Goal: Transaction & Acquisition: Purchase product/service

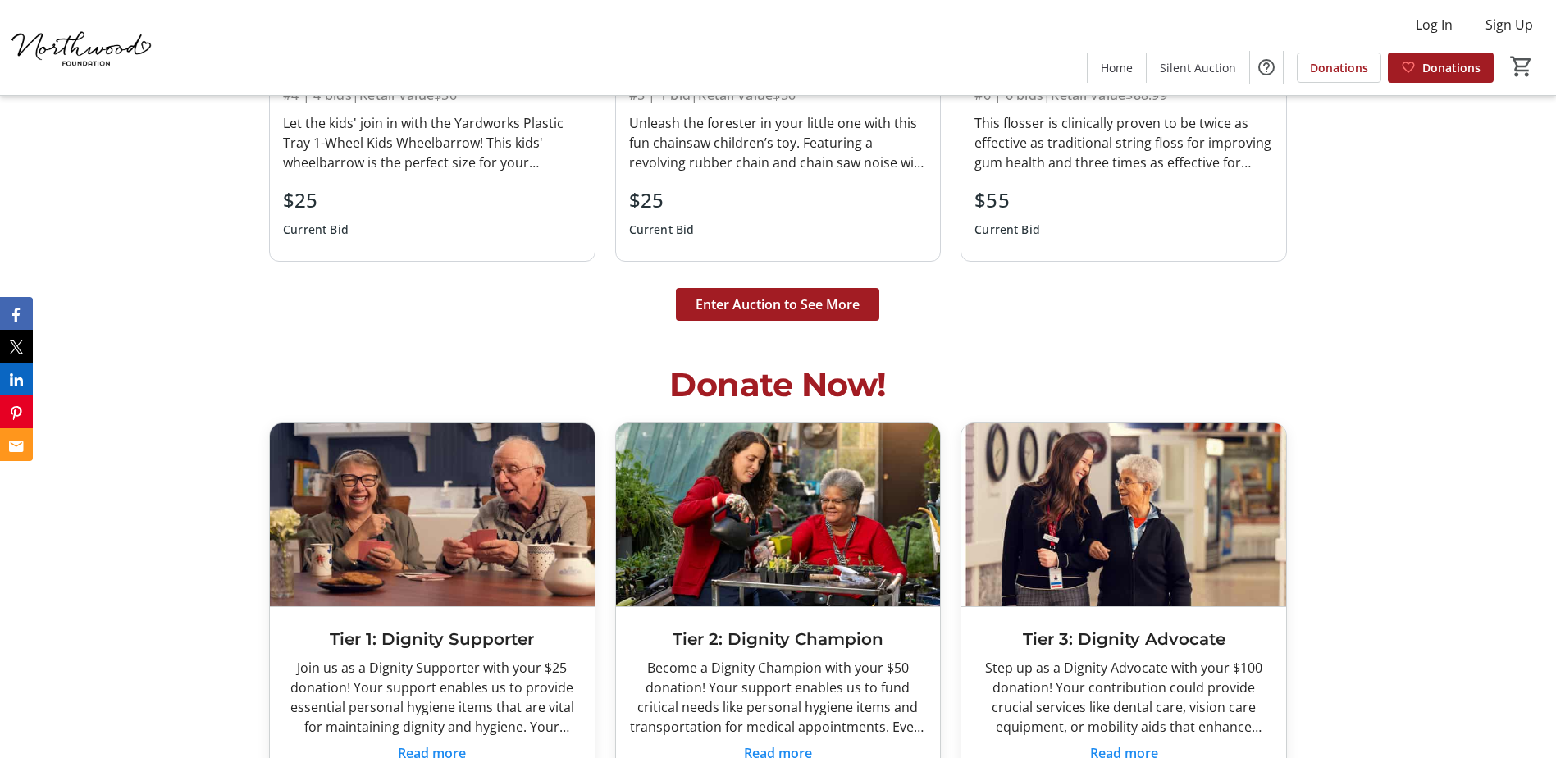
scroll to position [4512, 0]
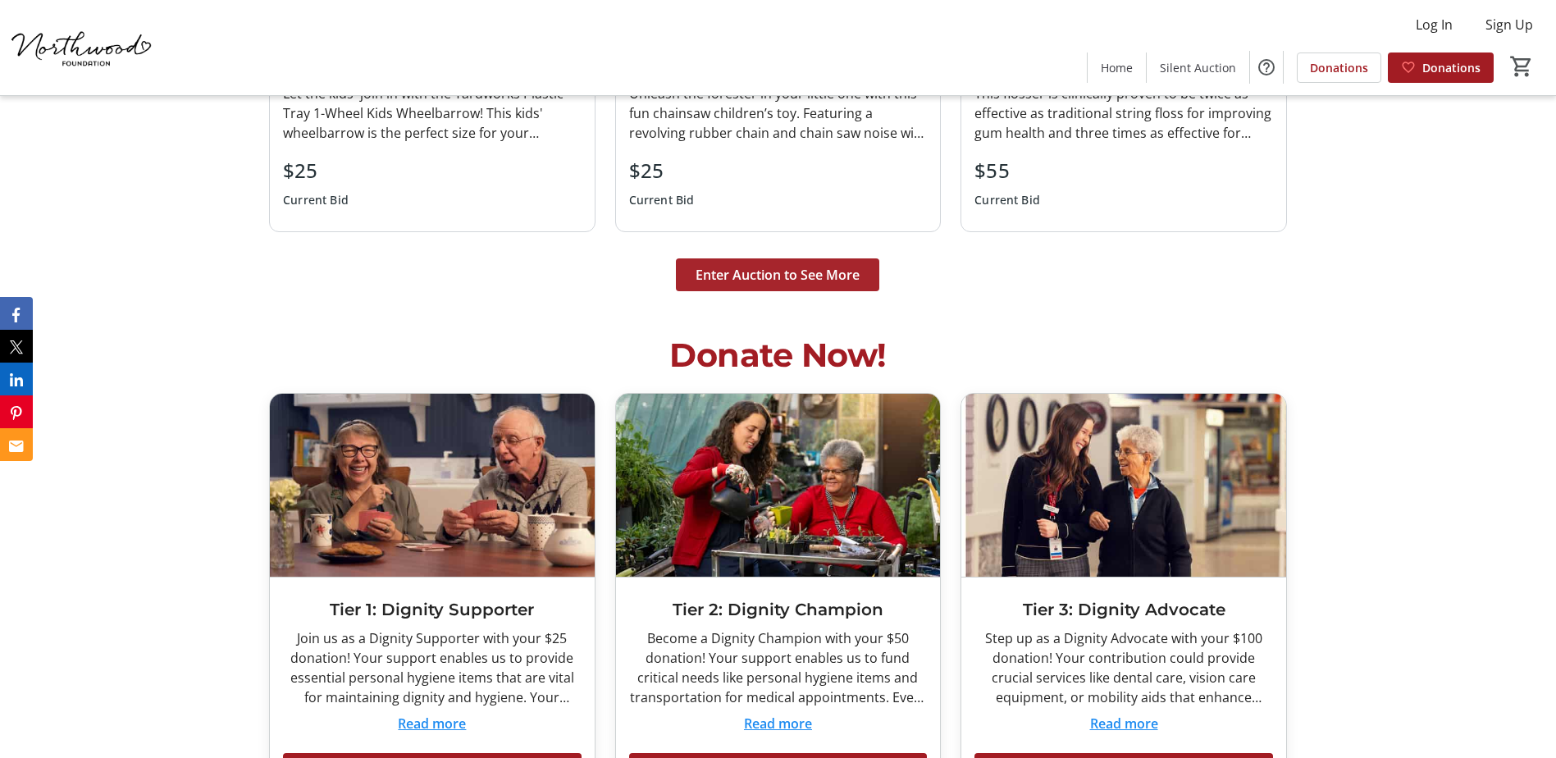
click at [719, 267] on span "Enter Auction to See More" at bounding box center [778, 275] width 164 height 20
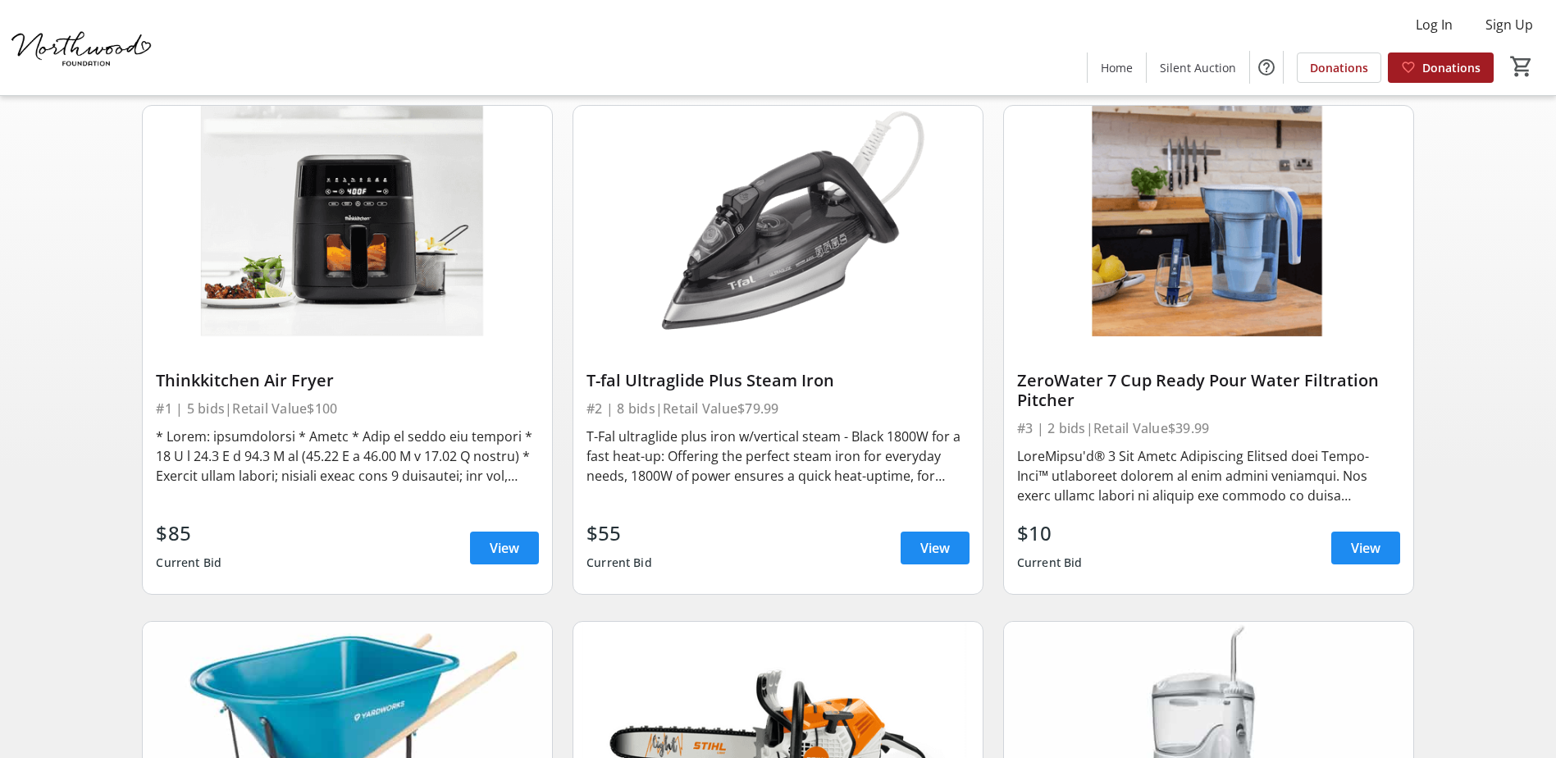
scroll to position [164, 0]
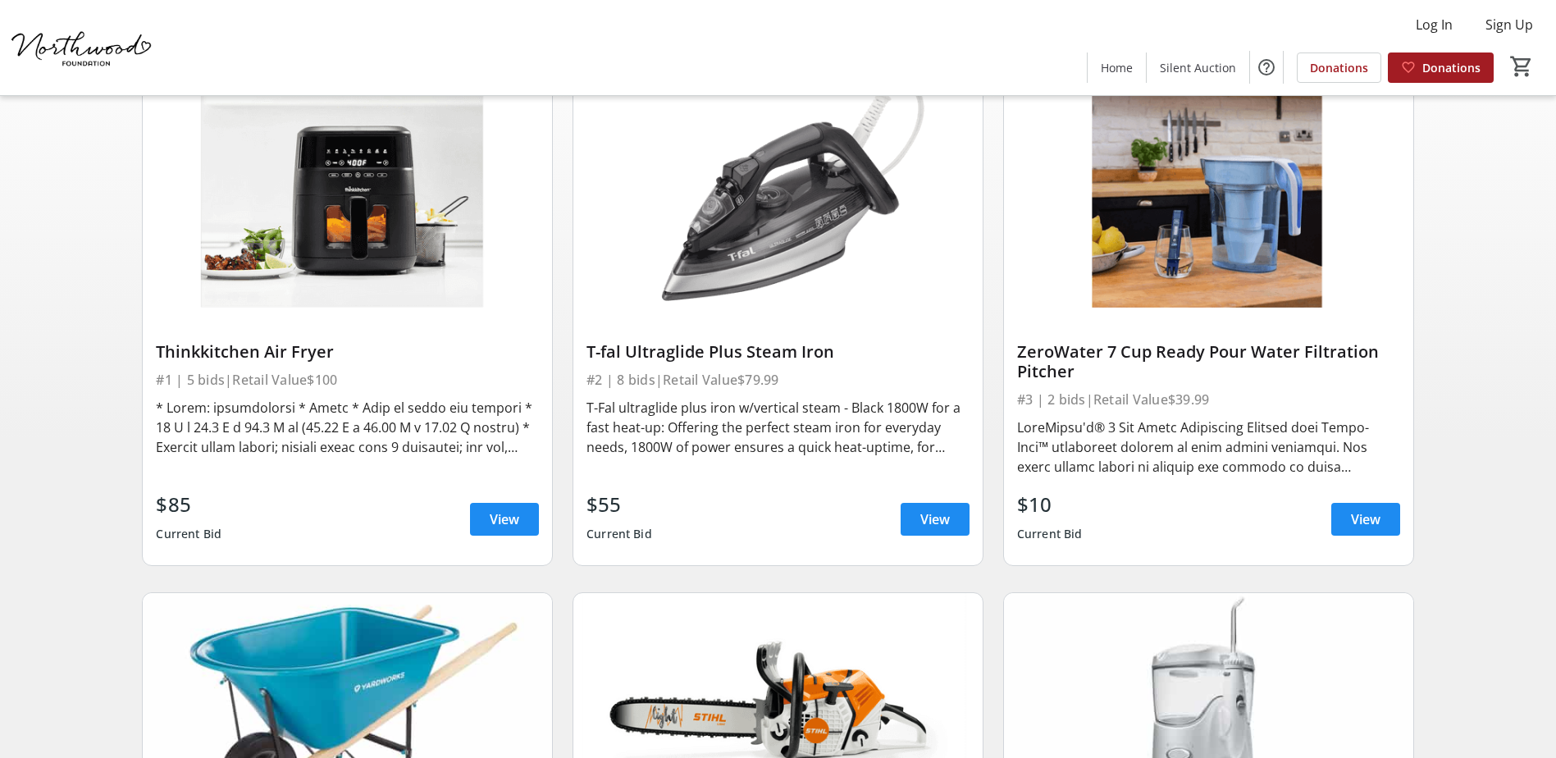
click at [1210, 356] on div "ZeroWater 7 Cup Ready Pour Water Filtration Pitcher" at bounding box center [1208, 361] width 383 height 39
click at [1359, 528] on span "View" at bounding box center [1366, 519] width 30 height 20
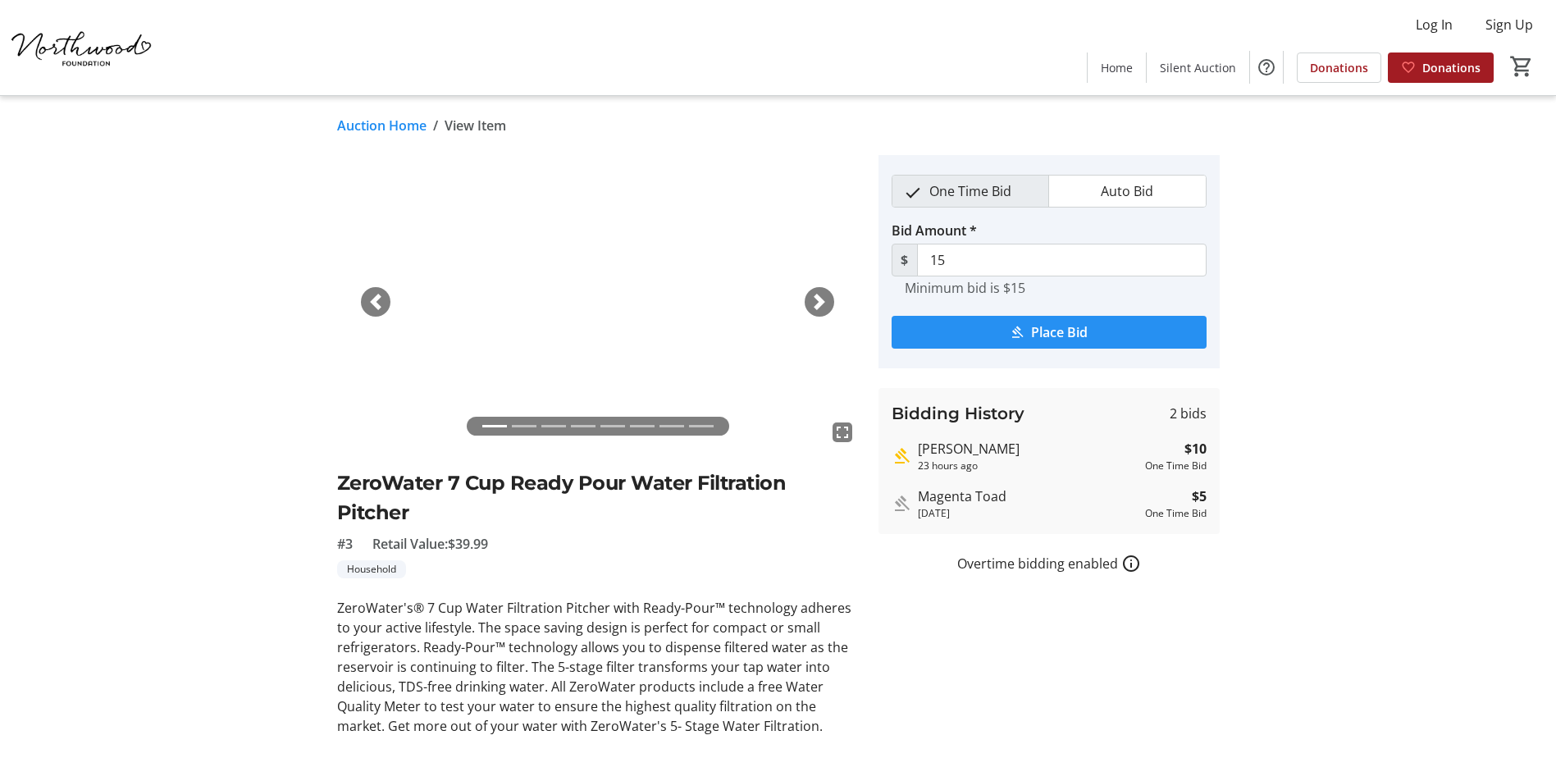
click at [1031, 335] on span "Place Bid" at bounding box center [1059, 332] width 57 height 20
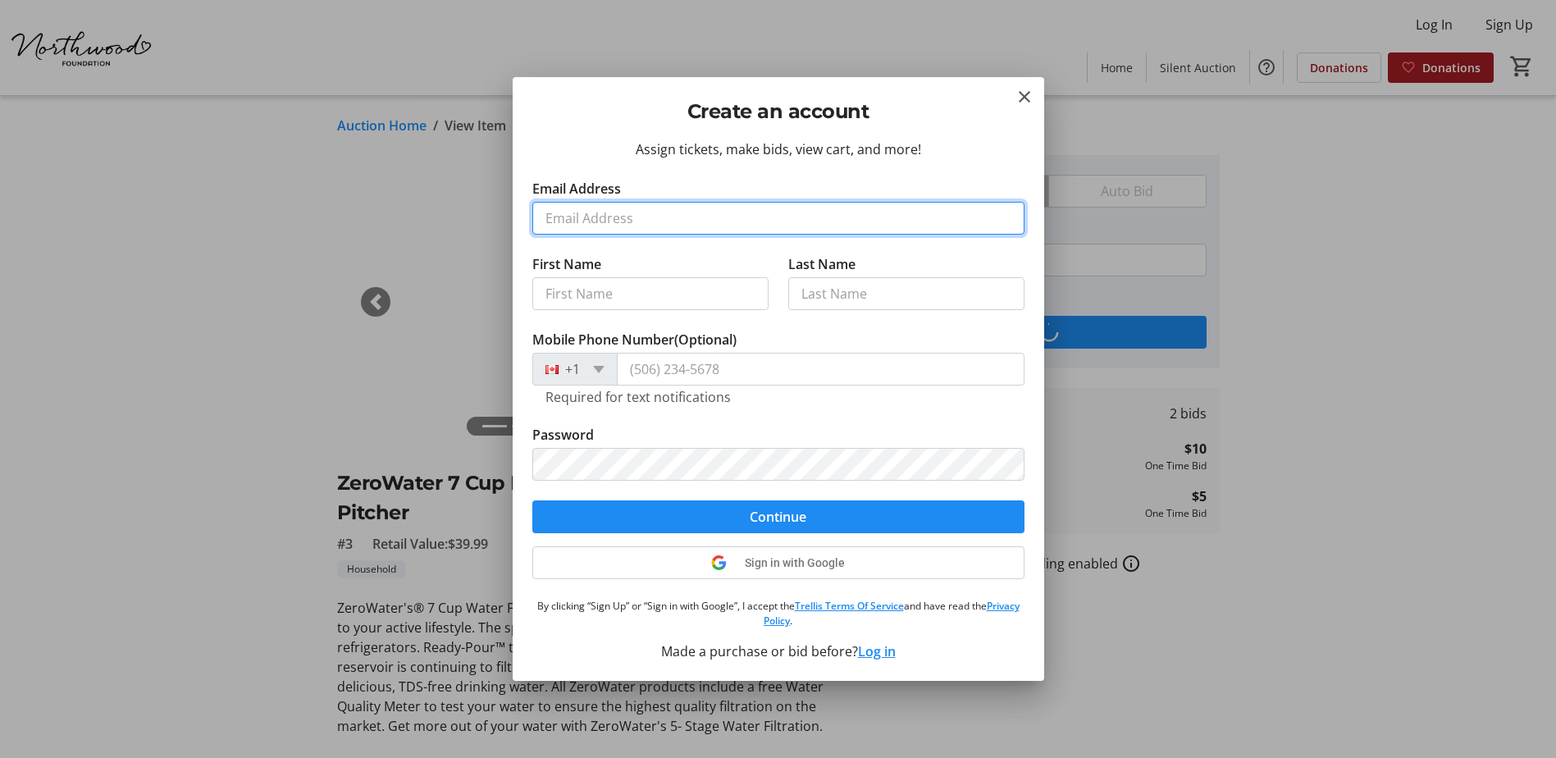
click at [576, 216] on input "Email Address" at bounding box center [778, 218] width 492 height 33
type input "[PERSON_NAME][EMAIL_ADDRESS][PERSON_NAME][DOMAIN_NAME]"
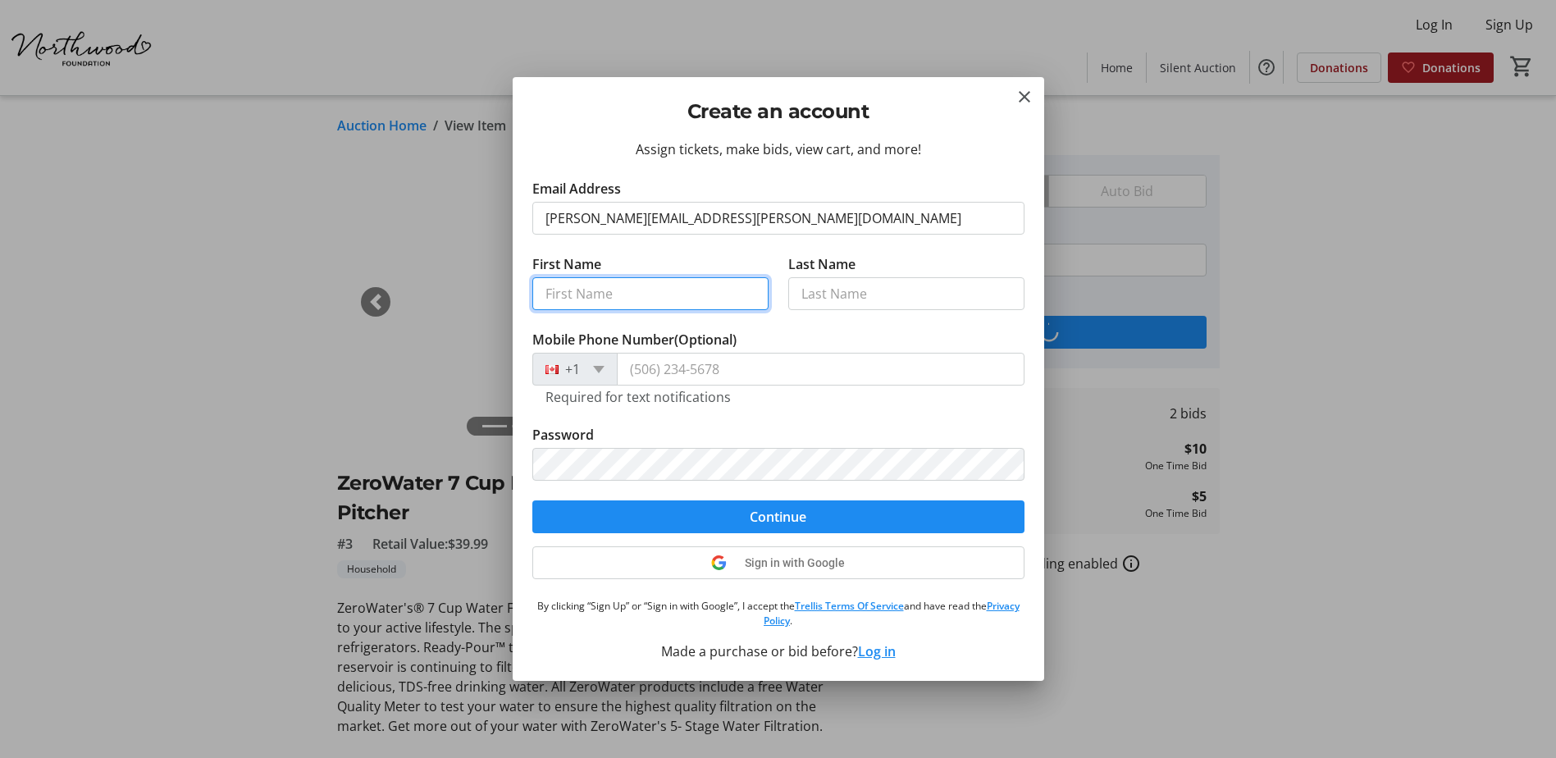
type input "000014856 - [PERSON_NAME]"
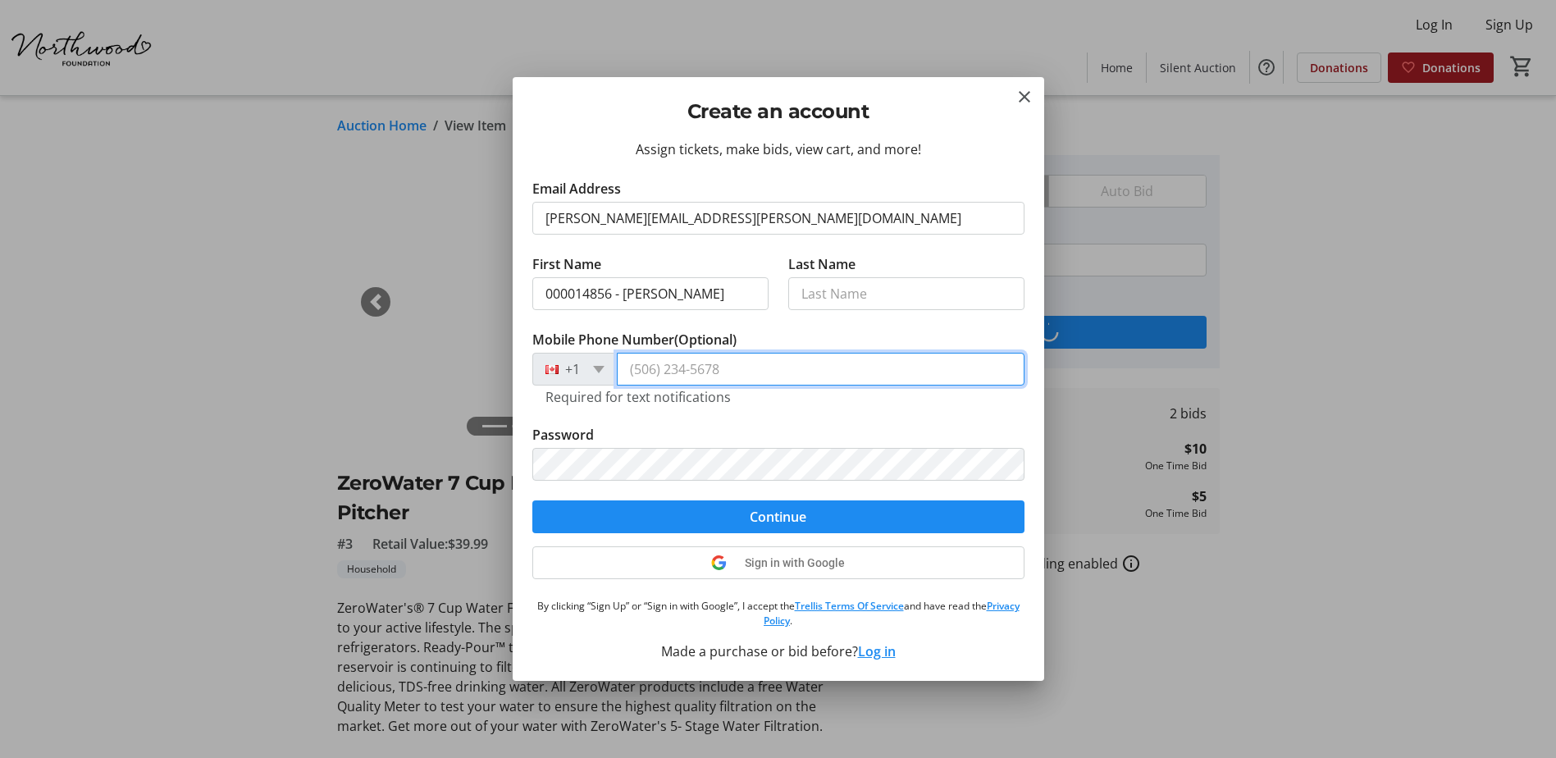
type input "[PHONE_NUMBER]"
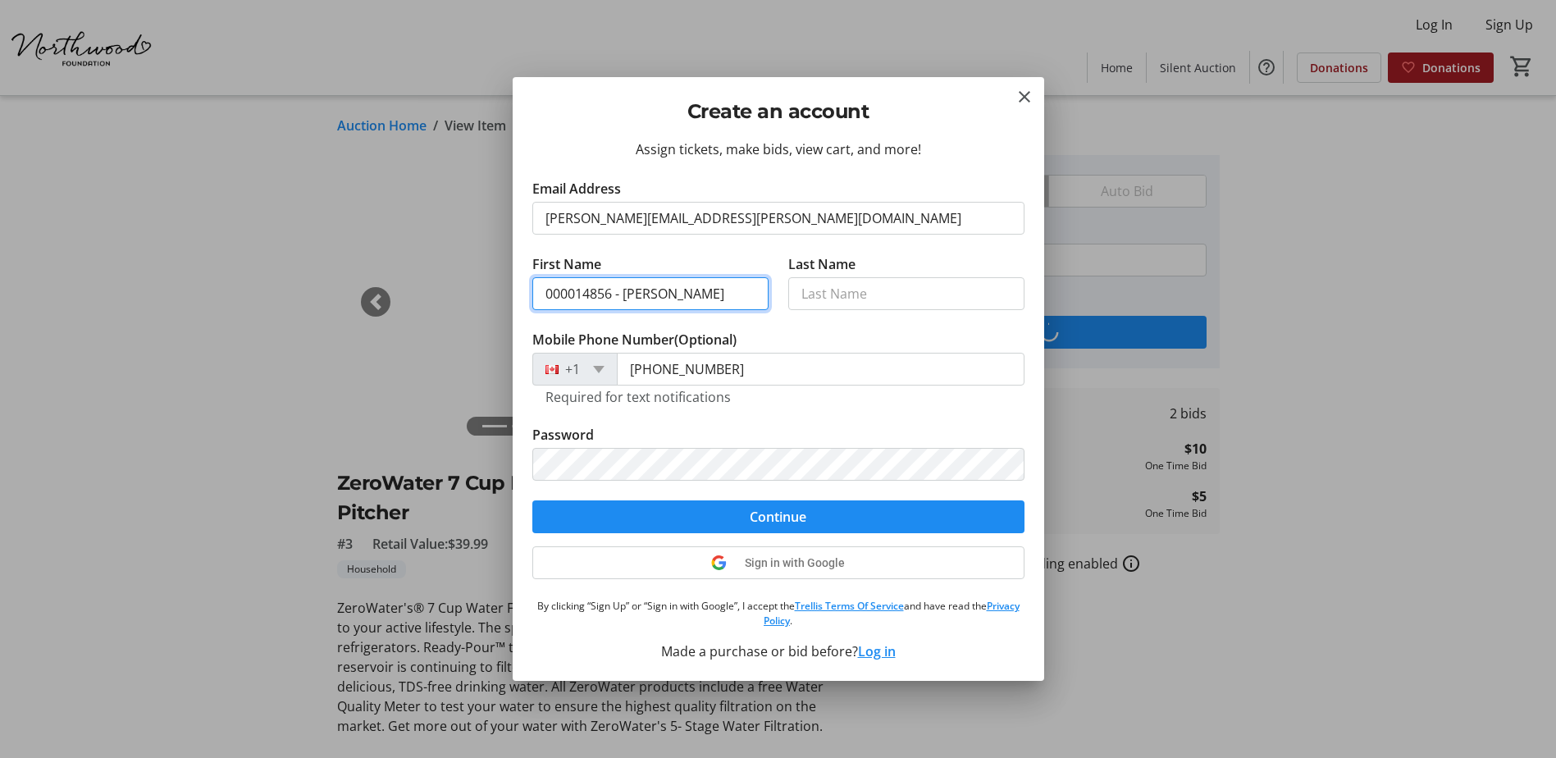
drag, startPoint x: 622, startPoint y: 291, endPoint x: 428, endPoint y: 281, distance: 193.9
click at [428, 281] on div "Create an account Assign tickets, make bids, view cart, and more! Email Address…" at bounding box center [778, 379] width 1556 height 758
drag, startPoint x: 677, startPoint y: 294, endPoint x: 447, endPoint y: 294, distance: 229.7
click at [447, 294] on div "Create an account Assign tickets, make bids, view cart, and more! Email Address…" at bounding box center [778, 379] width 1556 height 758
type input "[PERSON_NAME]"
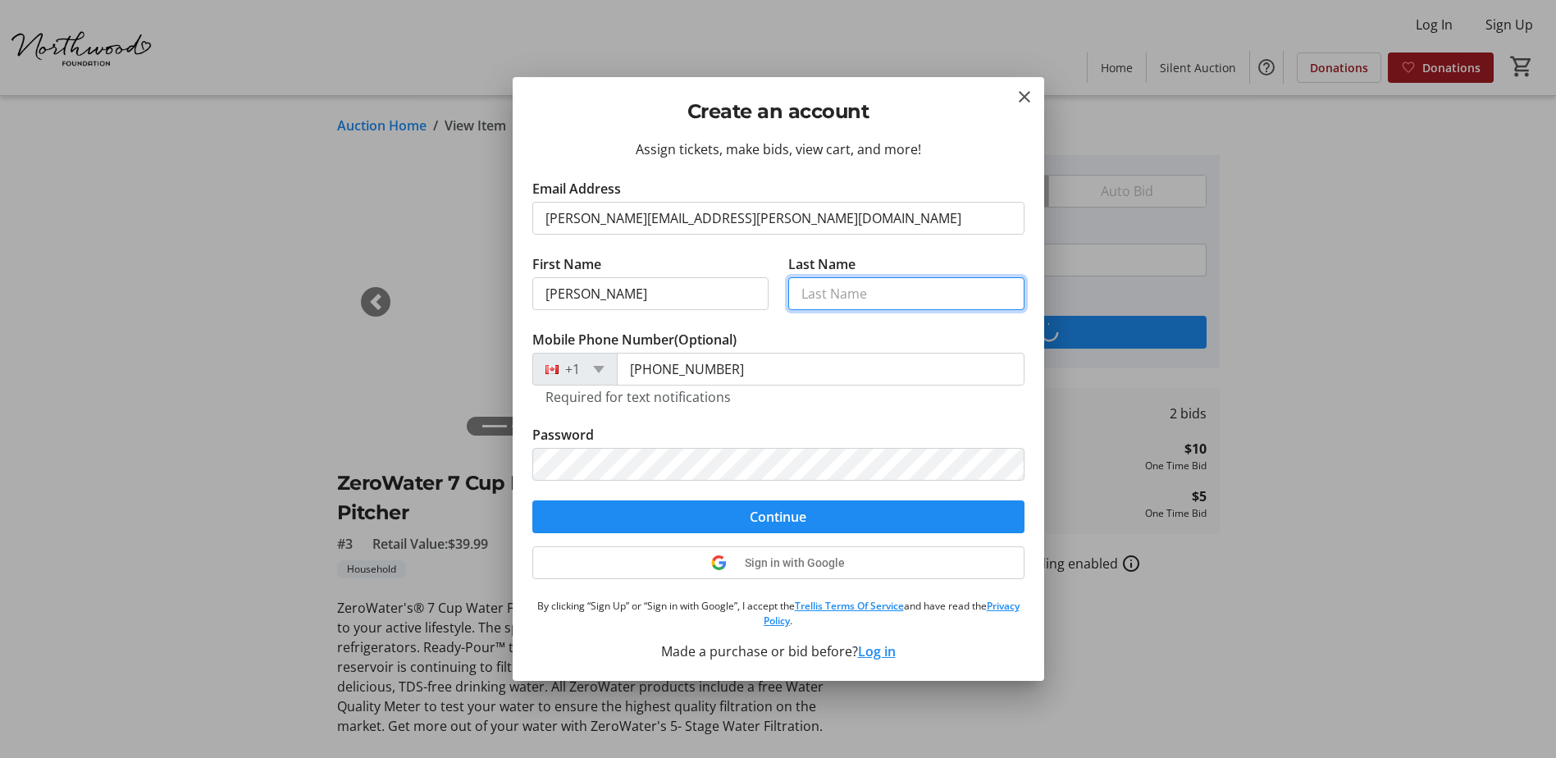
click at [831, 299] on input "Last Name" at bounding box center [906, 293] width 236 height 33
type input "[PERSON_NAME]"
click at [784, 563] on span "Sign in with Google" at bounding box center [795, 562] width 100 height 13
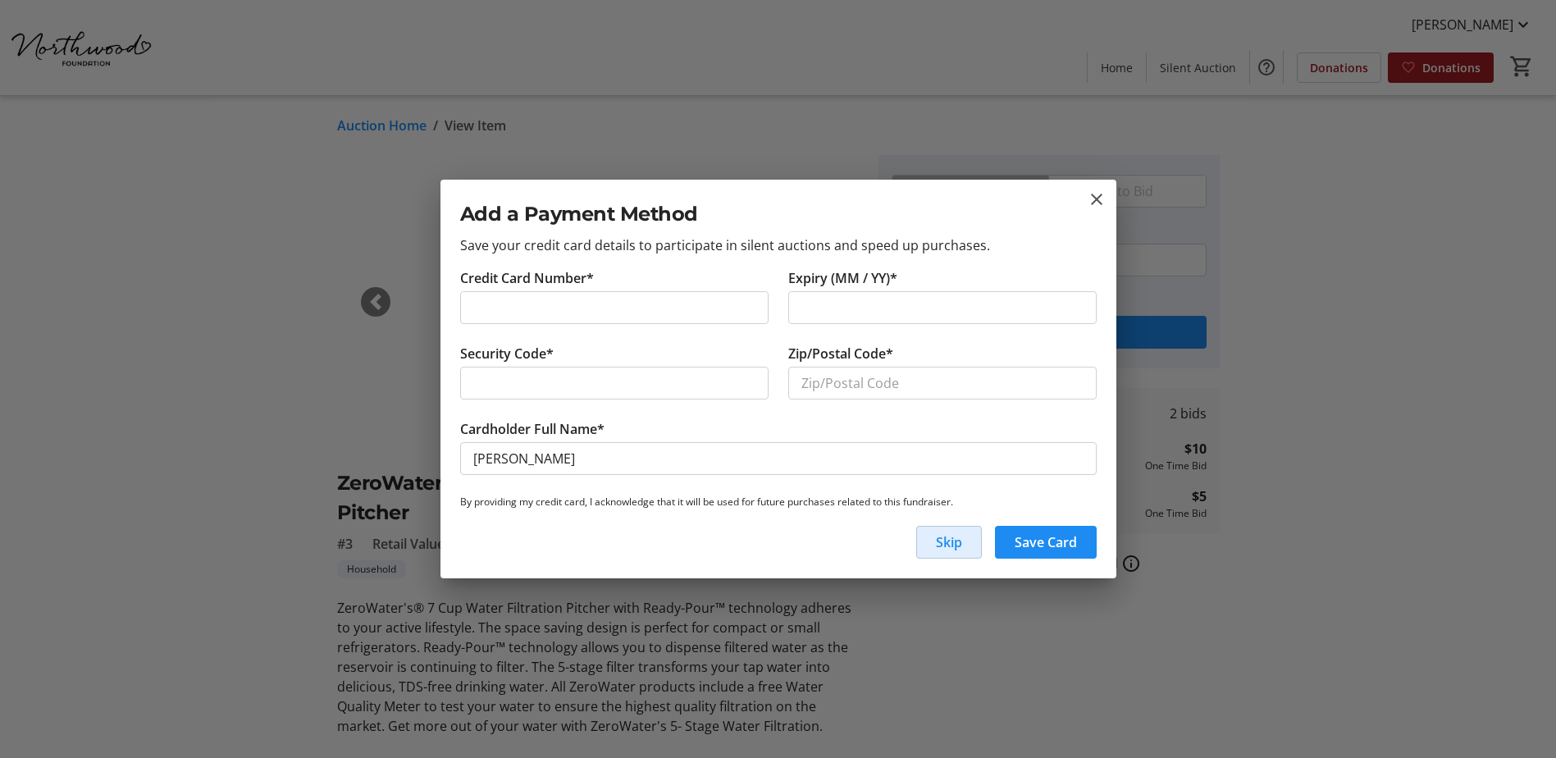
click at [947, 555] on span "button" at bounding box center [949, 542] width 64 height 39
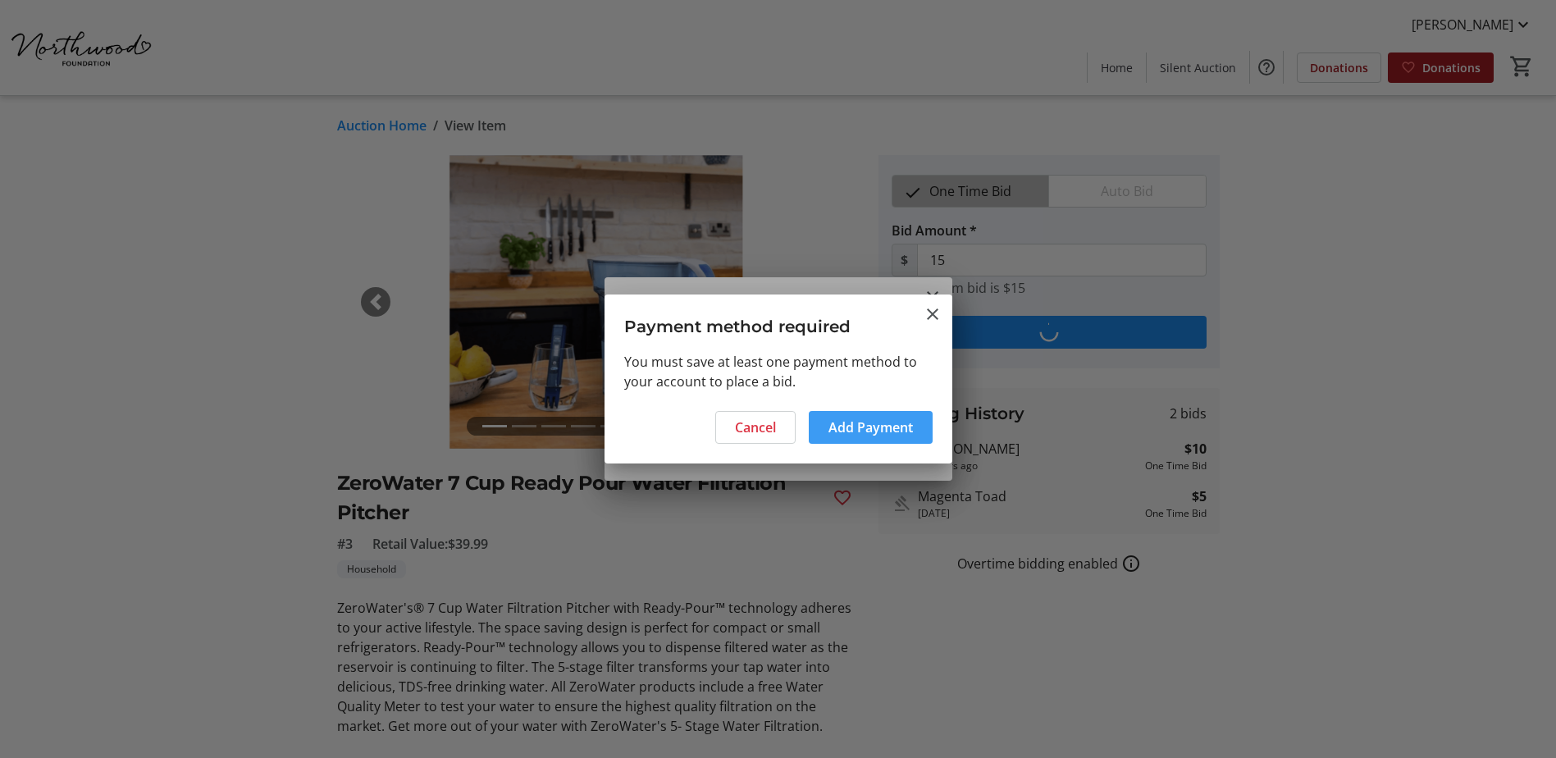
click at [861, 427] on span "Add Payment" at bounding box center [871, 428] width 85 height 20
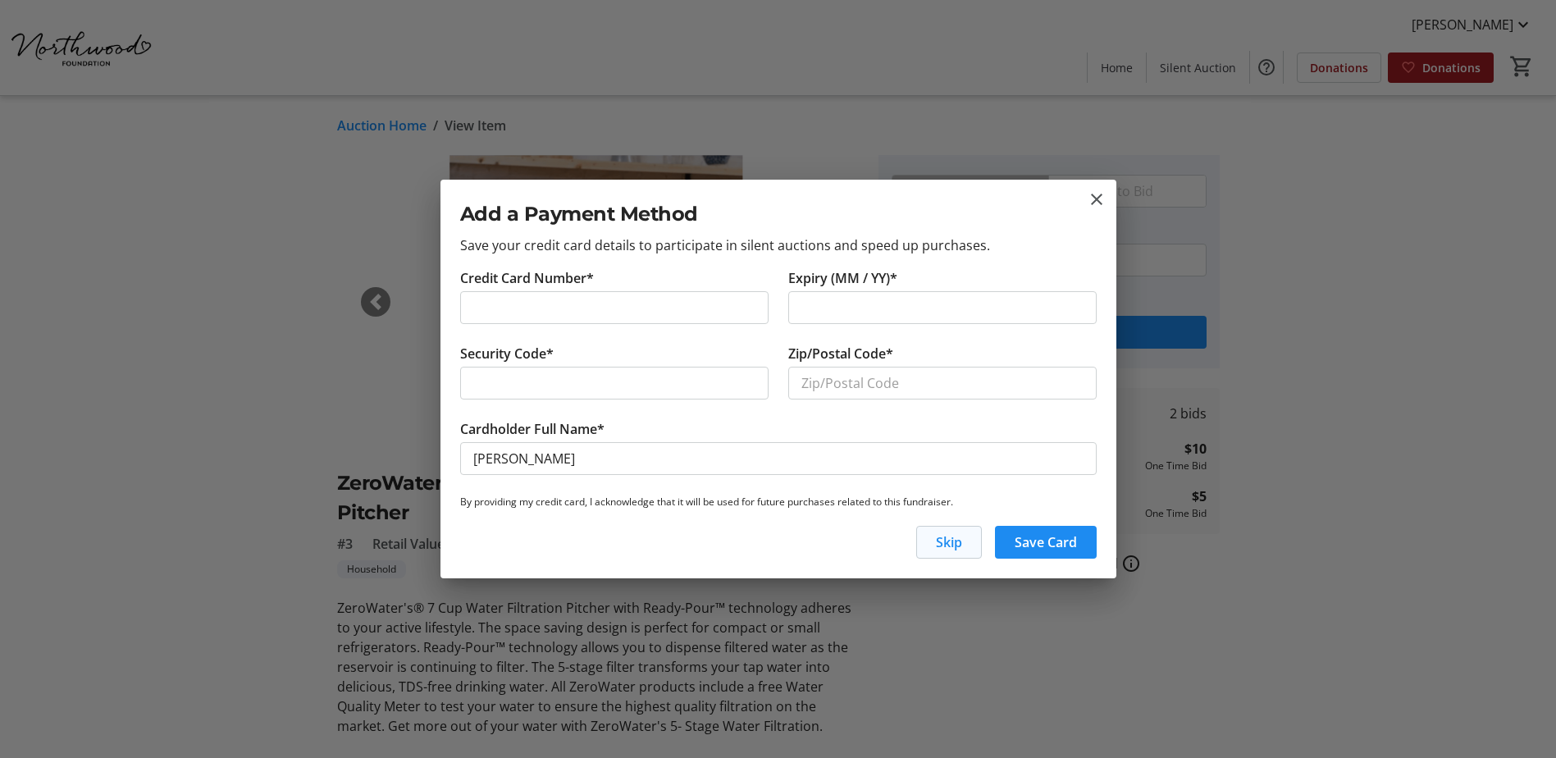
click at [950, 539] on span "Skip" at bounding box center [949, 542] width 26 height 20
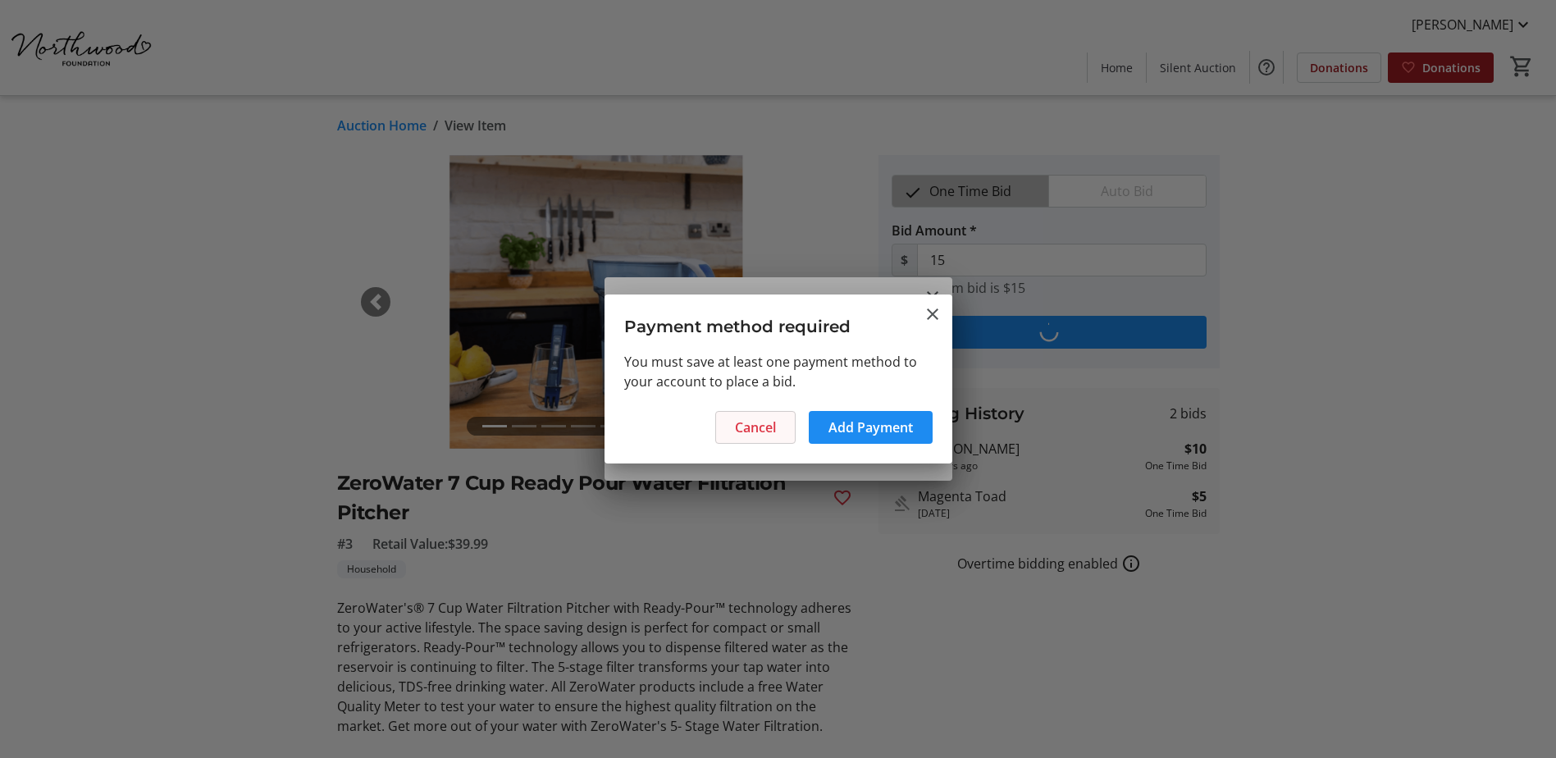
click at [745, 423] on span "Cancel" at bounding box center [755, 428] width 41 height 20
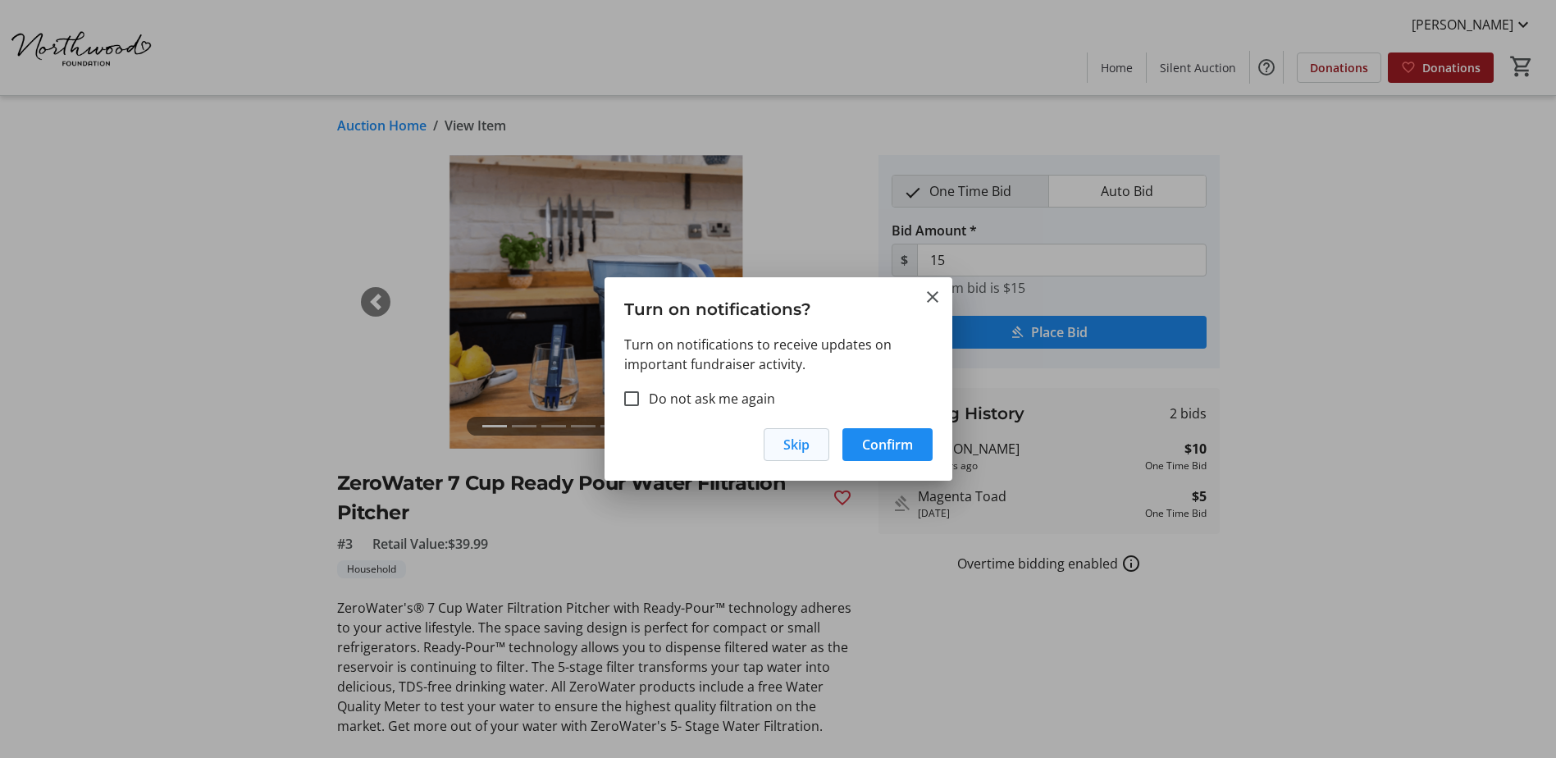
click at [796, 444] on span "Skip" at bounding box center [797, 445] width 26 height 20
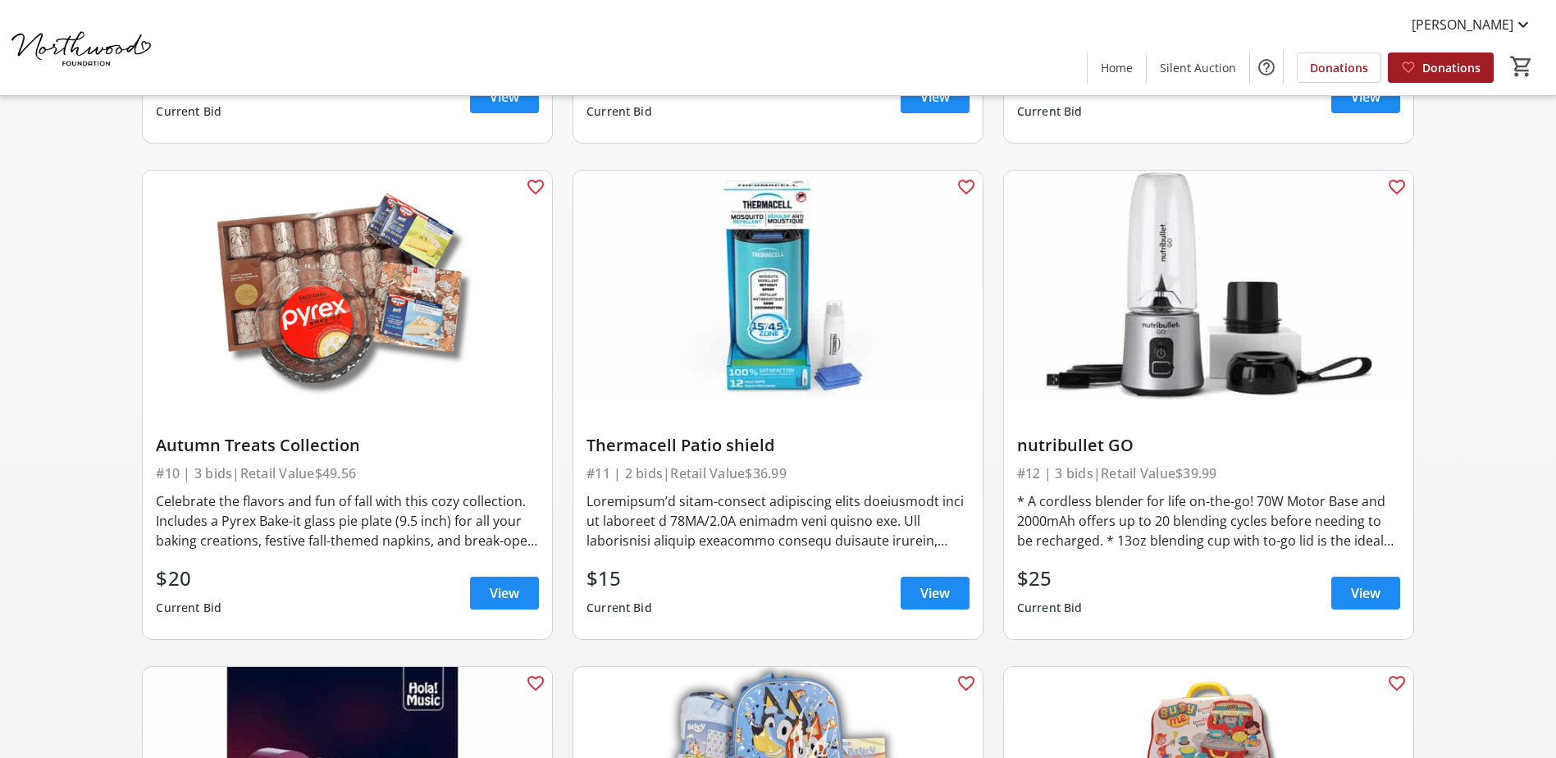
scroll to position [1380, 0]
